Goal: Transaction & Acquisition: Book appointment/travel/reservation

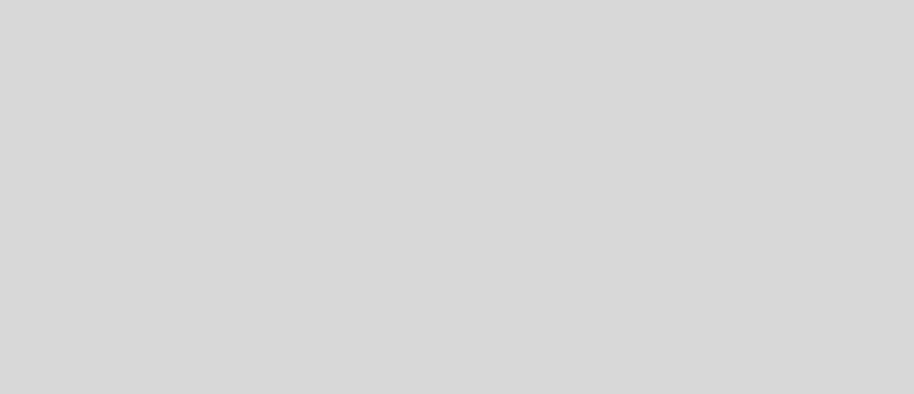
select select "es"
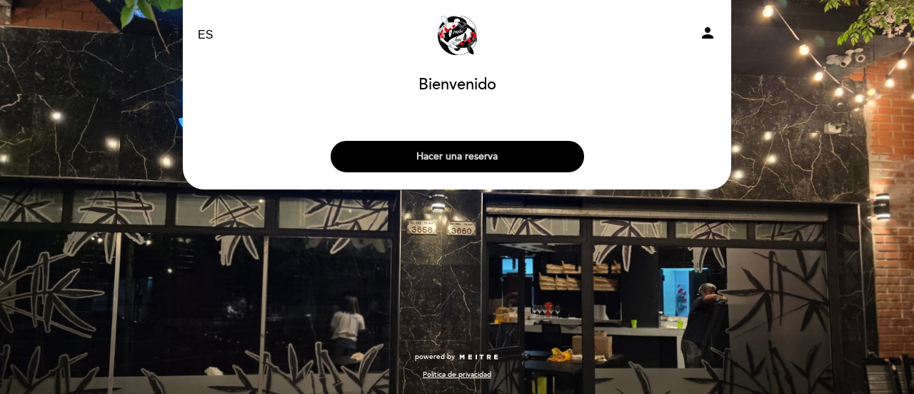
click at [471, 154] on button "Hacer una reserva" at bounding box center [458, 156] width 254 height 31
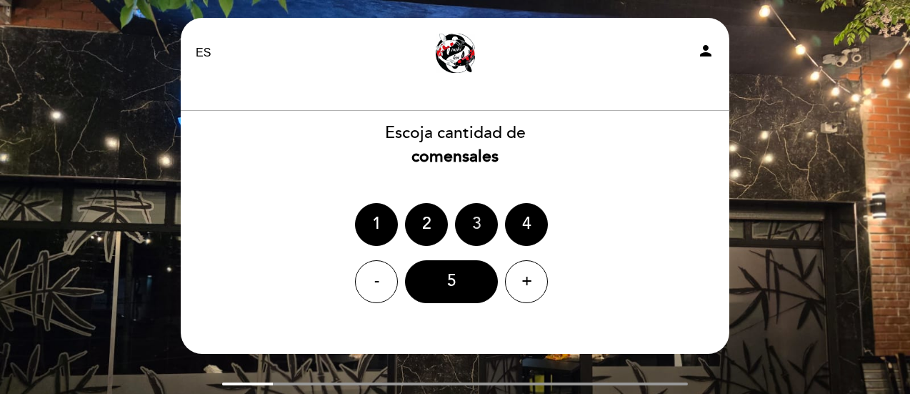
scroll to position [76, 0]
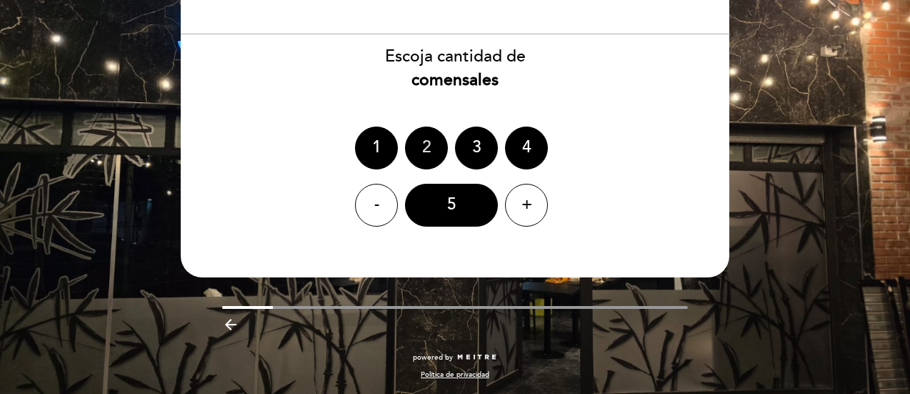
click at [428, 146] on div "2" at bounding box center [426, 147] width 43 height 43
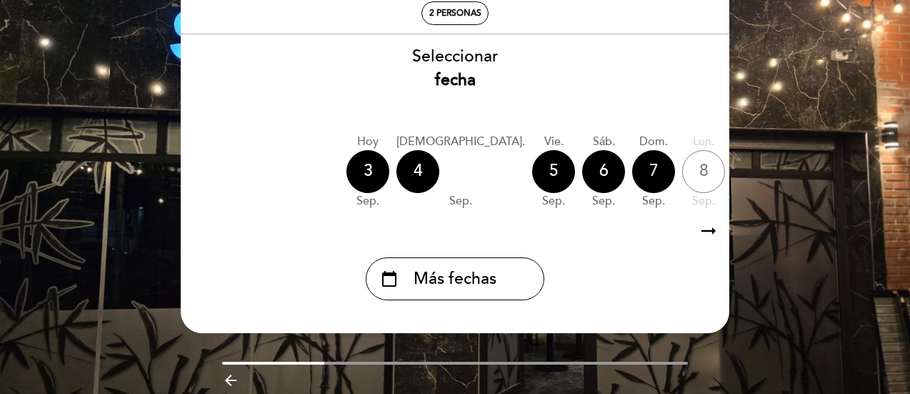
click at [632, 161] on div "7" at bounding box center [653, 171] width 43 height 43
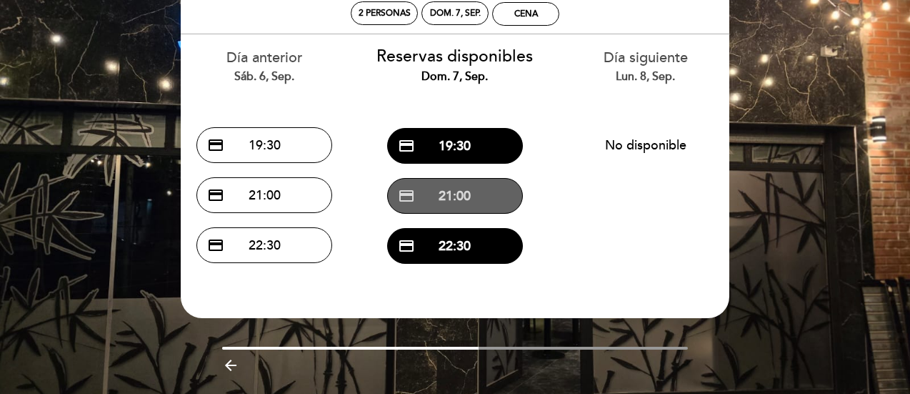
click at [461, 195] on button "credit_card 21:00" at bounding box center [455, 196] width 136 height 36
